Goal: Check status: Check status

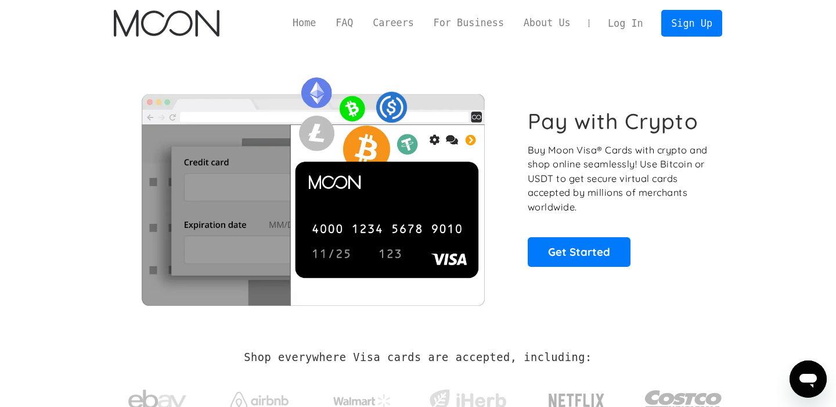
click at [624, 27] on link "Log In" at bounding box center [625, 23] width 55 height 26
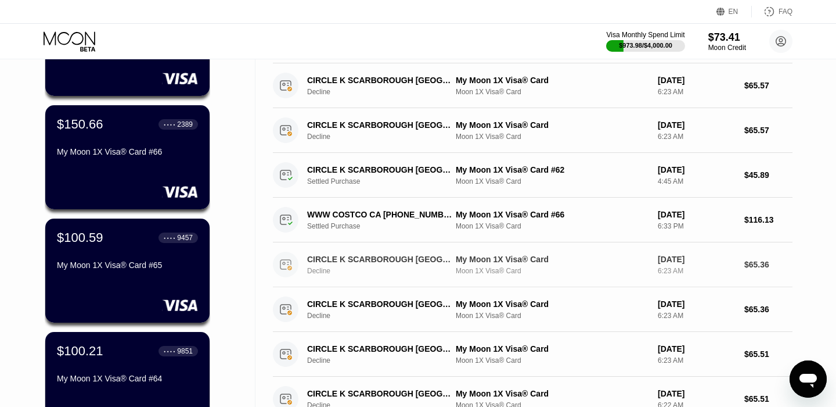
scroll to position [164, 0]
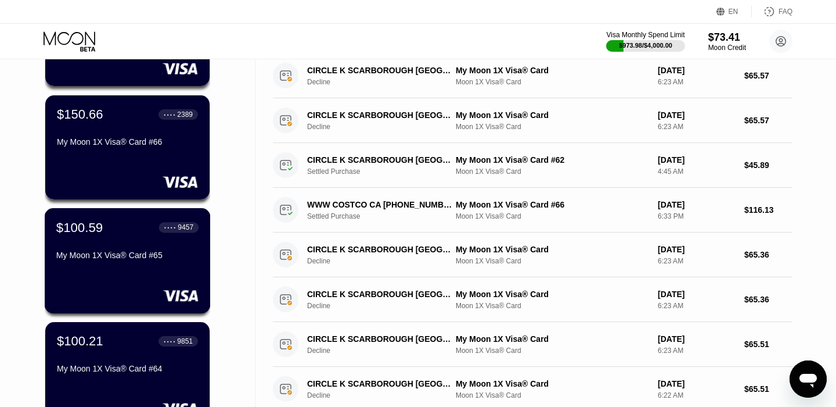
click at [148, 255] on div "My Moon 1X Visa® Card #65" at bounding box center [127, 254] width 142 height 9
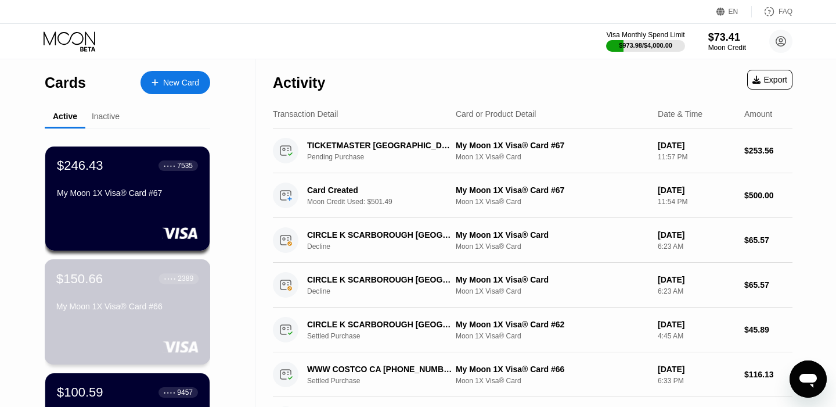
click at [99, 293] on div "$150.66 ● ● ● ● 2389 My Moon 1X Visa® Card #66" at bounding box center [127, 293] width 142 height 45
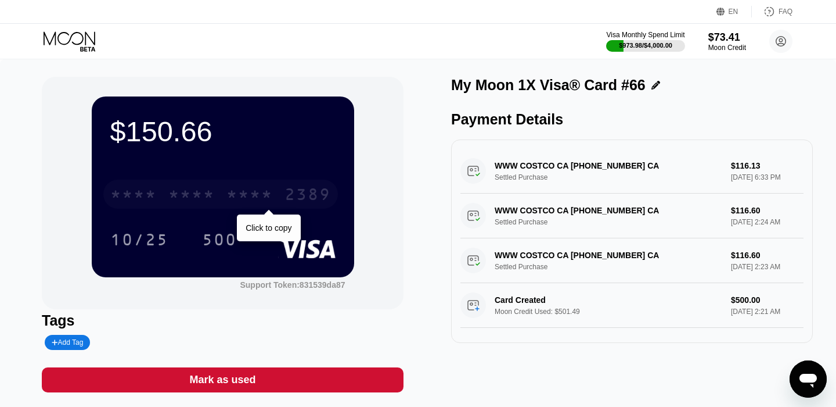
click at [175, 197] on div "* * * *" at bounding box center [191, 195] width 46 height 19
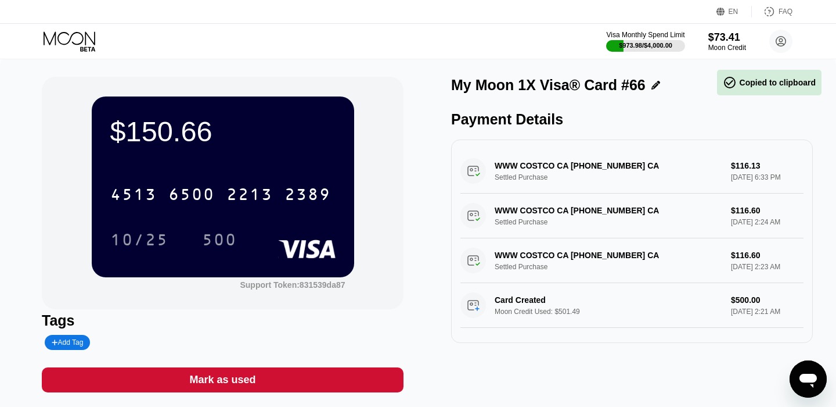
scroll to position [7, 0]
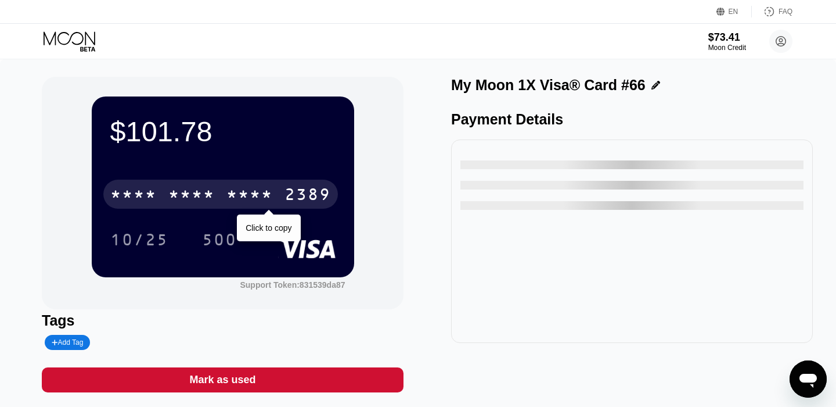
click at [255, 188] on div "* * * *" at bounding box center [250, 195] width 46 height 19
